Goal: Navigation & Orientation: Understand site structure

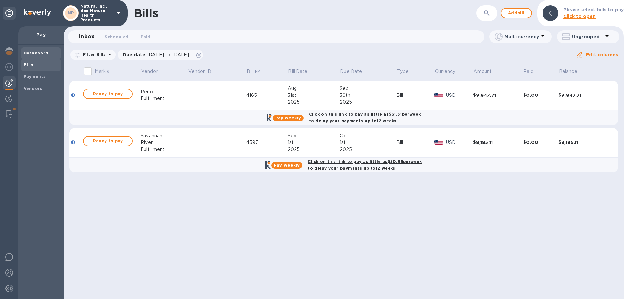
click at [37, 54] on b "Dashboard" at bounding box center [36, 52] width 25 height 5
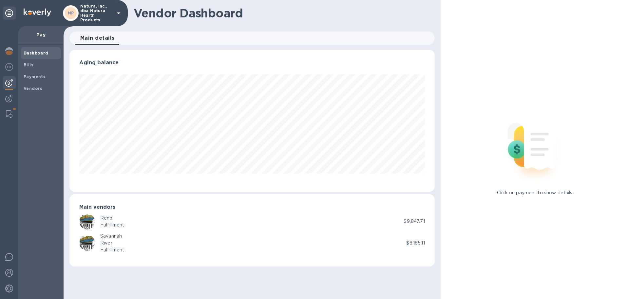
scroll to position [142, 365]
click at [45, 34] on p "Pay" at bounding box center [41, 34] width 35 height 7
click at [38, 54] on b "Dashboard" at bounding box center [36, 52] width 25 height 5
click at [38, 66] on span "Bills" at bounding box center [41, 65] width 35 height 7
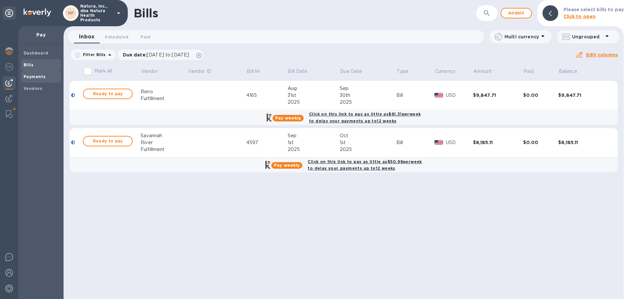
click at [40, 75] on b "Payments" at bounding box center [35, 76] width 22 height 5
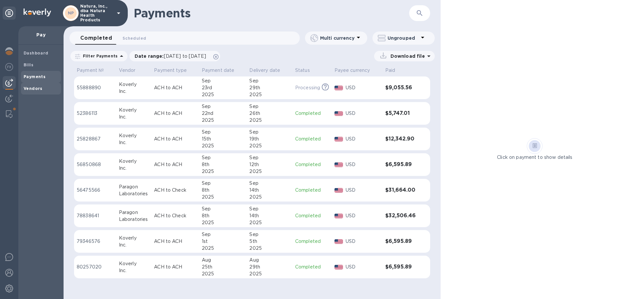
click at [37, 89] on b "Vendors" at bounding box center [33, 88] width 19 height 5
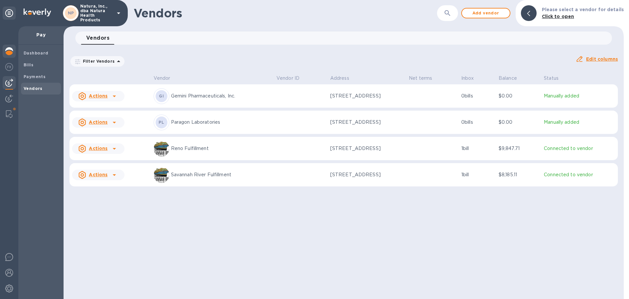
click at [11, 51] on img at bounding box center [9, 51] width 8 height 8
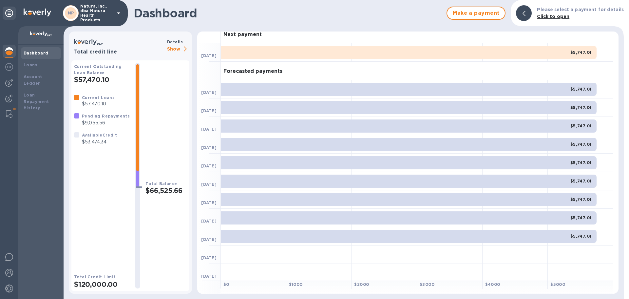
scroll to position [8, 0]
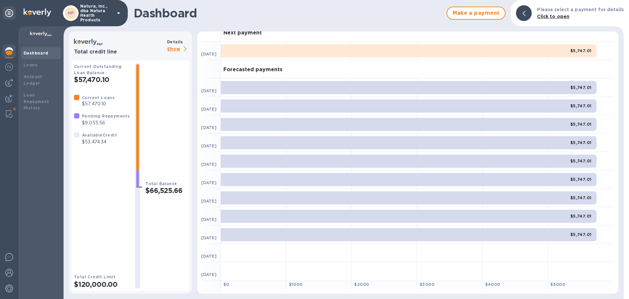
click at [173, 49] on p "Show" at bounding box center [178, 49] width 22 height 8
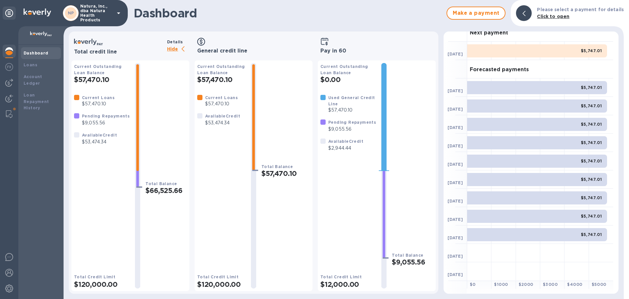
scroll to position [0, 0]
